Goal: Transaction & Acquisition: Purchase product/service

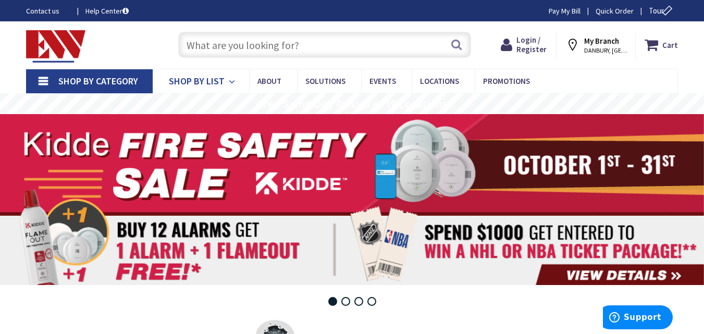
click at [208, 79] on span "Shop By List" at bounding box center [197, 81] width 56 height 12
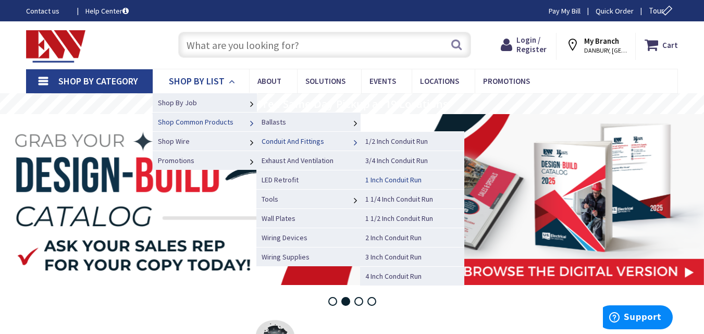
click at [390, 178] on span "1 Inch Conduit Run" at bounding box center [393, 179] width 56 height 9
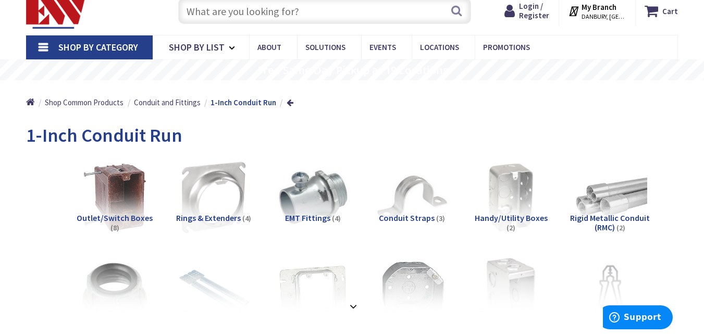
scroll to position [52, 0]
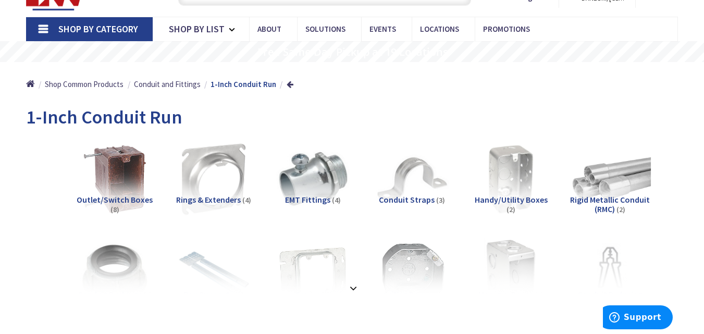
click at [621, 180] on img at bounding box center [611, 180] width 82 height 82
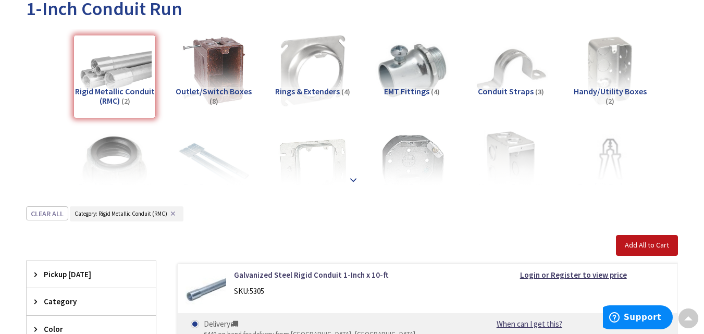
scroll to position [0, 0]
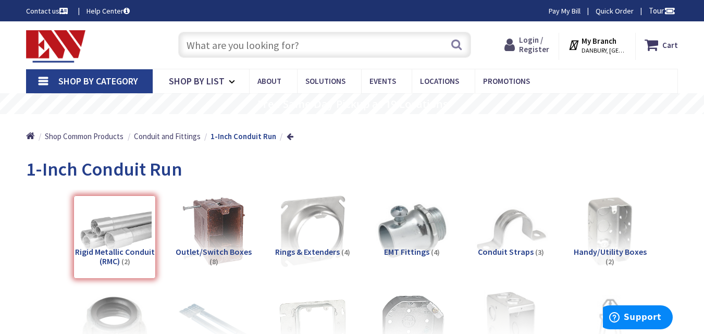
click at [534, 44] on span "Login / Register" at bounding box center [534, 44] width 30 height 19
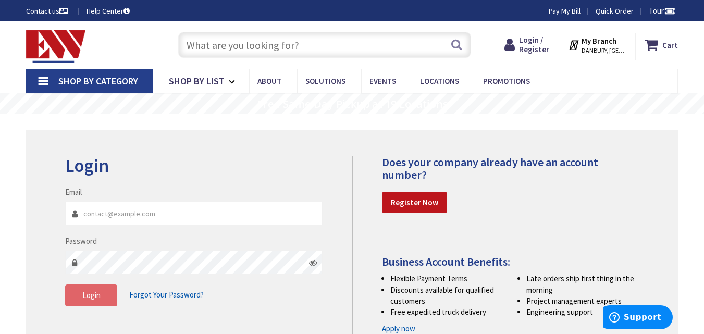
type input "[EMAIL_ADDRESS][DOMAIN_NAME]"
click at [90, 299] on span "Login" at bounding box center [91, 295] width 18 height 10
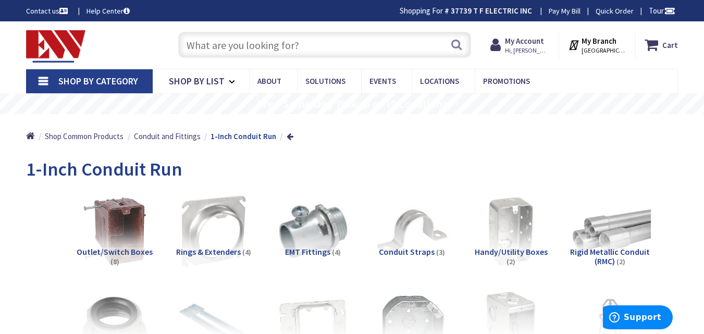
click at [612, 237] on img at bounding box center [611, 232] width 82 height 82
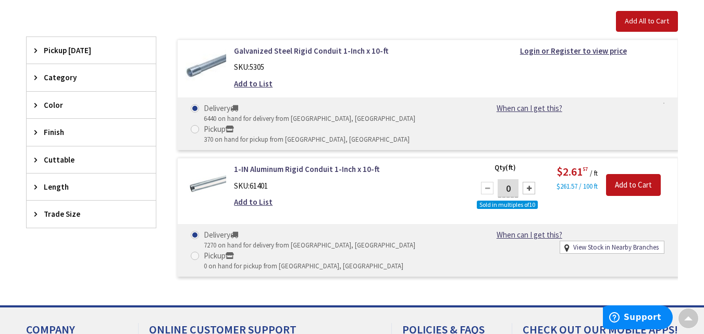
scroll to position [315, 0]
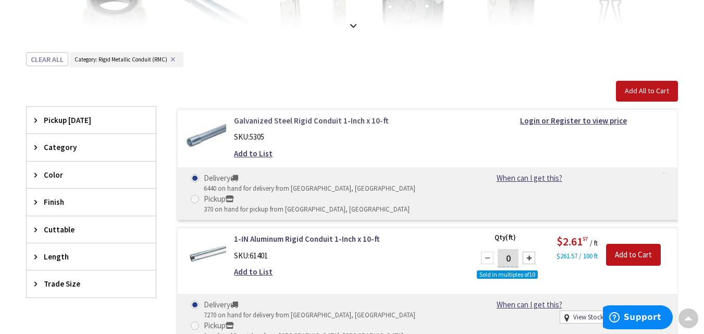
click at [272, 121] on link "Galvanized Steel Rigid Conduit 1-Inch x 10-ft" at bounding box center [347, 120] width 227 height 11
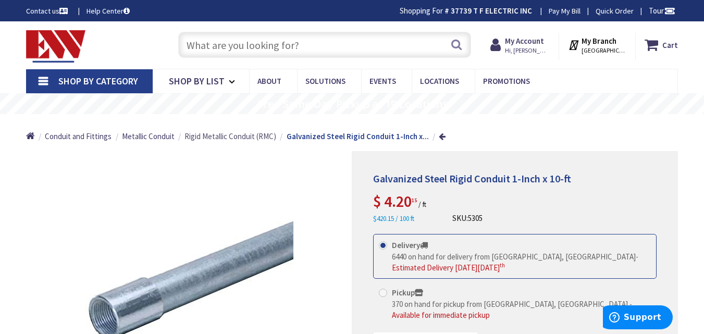
click at [230, 136] on span "Rigid Metallic Conduit (RMC)" at bounding box center [231, 136] width 92 height 10
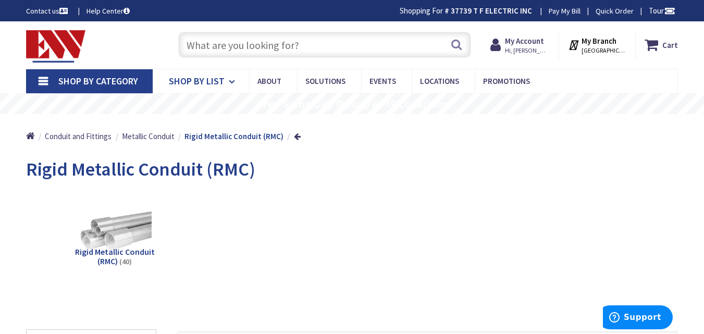
click at [191, 80] on span "Shop By List" at bounding box center [197, 81] width 56 height 12
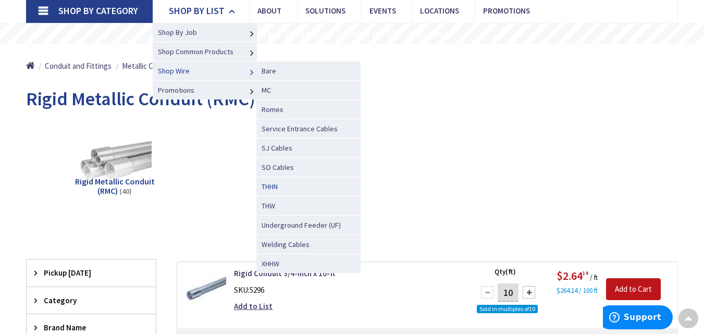
scroll to position [52, 0]
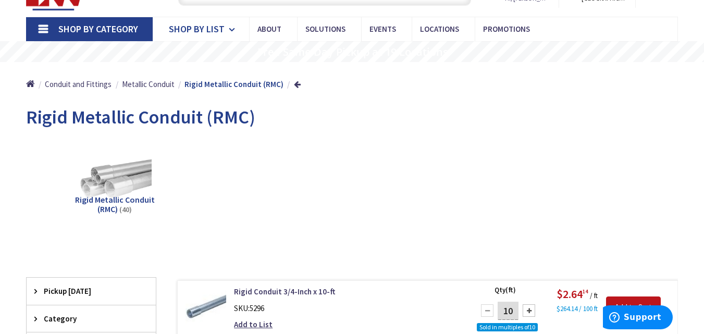
click at [204, 29] on span "Shop By List" at bounding box center [197, 29] width 56 height 12
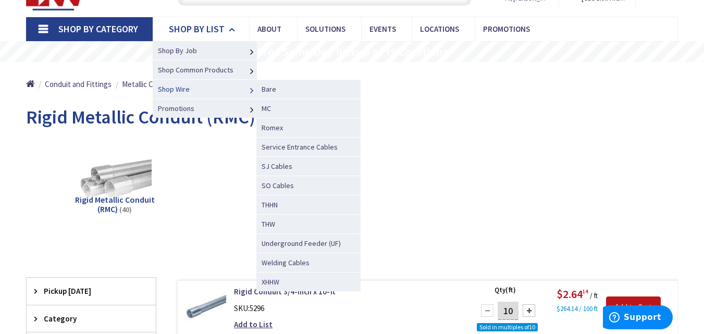
click at [214, 90] on link "Shop Wire" at bounding box center [205, 88] width 104 height 19
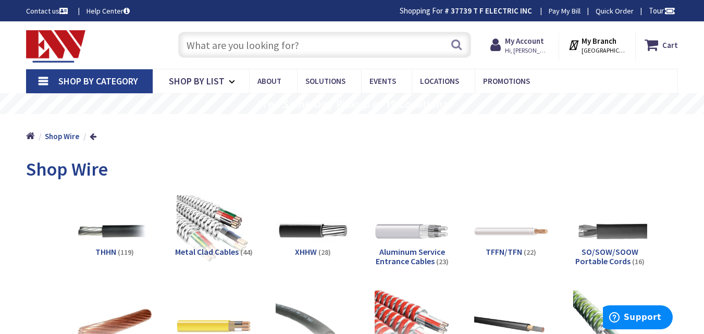
click at [69, 82] on span "Shop By Category" at bounding box center [98, 81] width 80 height 12
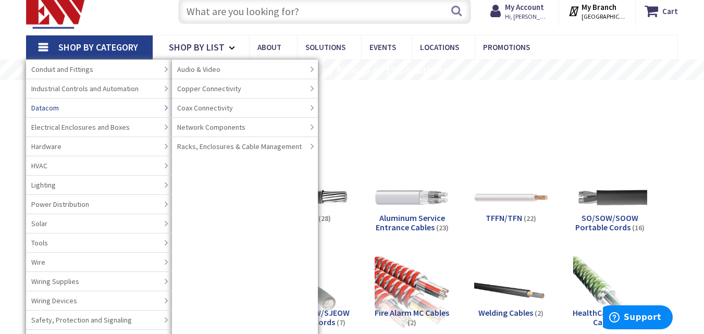
scroll to position [52, 0]
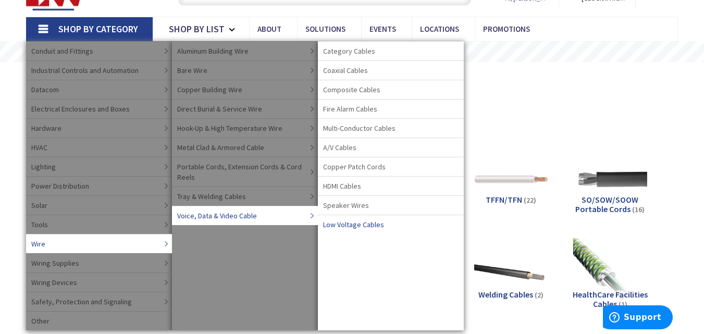
click at [354, 223] on span "Low Voltage Cables" at bounding box center [353, 224] width 61 height 10
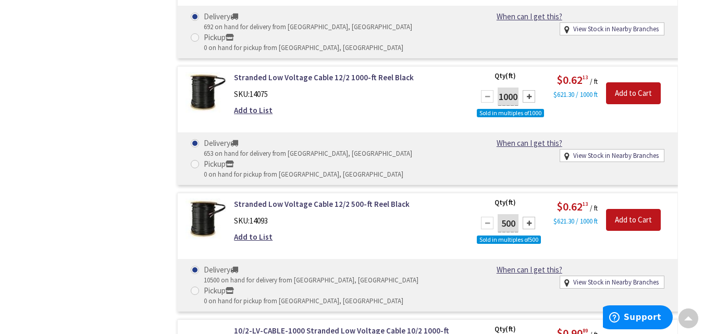
scroll to position [527, 0]
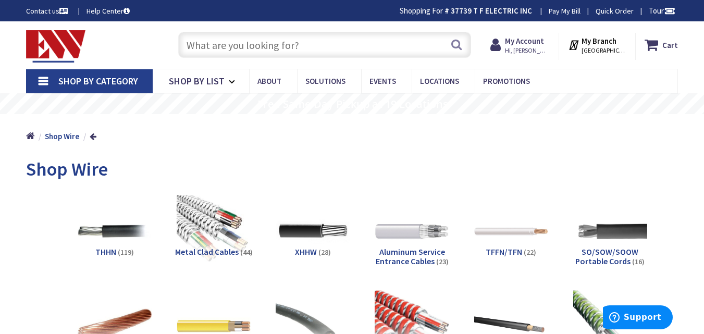
click at [84, 77] on span "Shop By Category" at bounding box center [98, 81] width 80 height 12
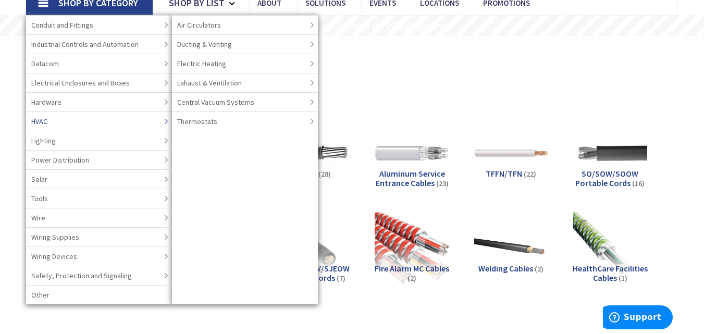
scroll to position [104, 0]
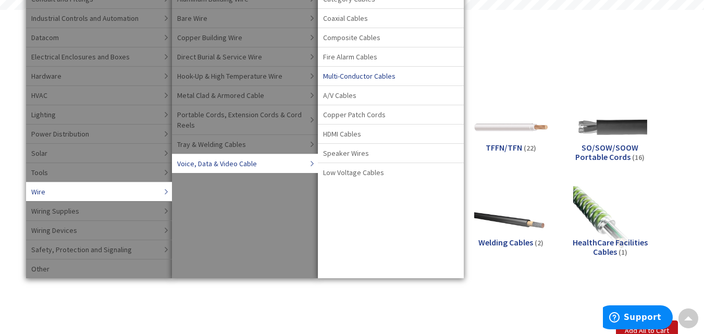
click at [373, 73] on span "Multi-Conductor Cables" at bounding box center [359, 76] width 72 height 10
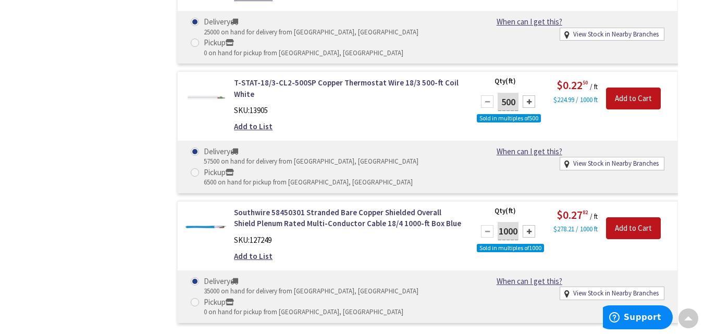
scroll to position [678, 0]
